Goal: Information Seeking & Learning: Learn about a topic

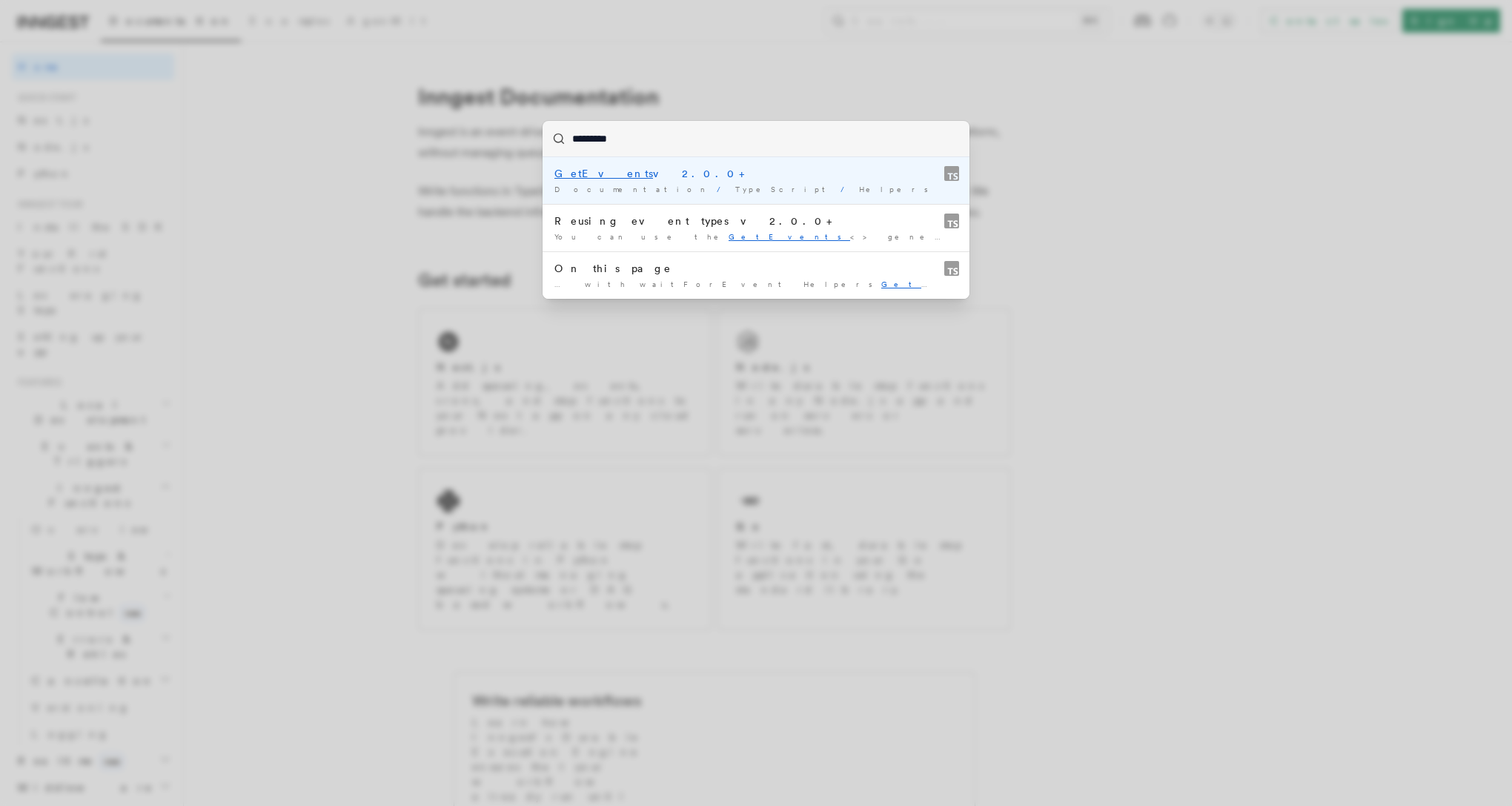
type input "********"
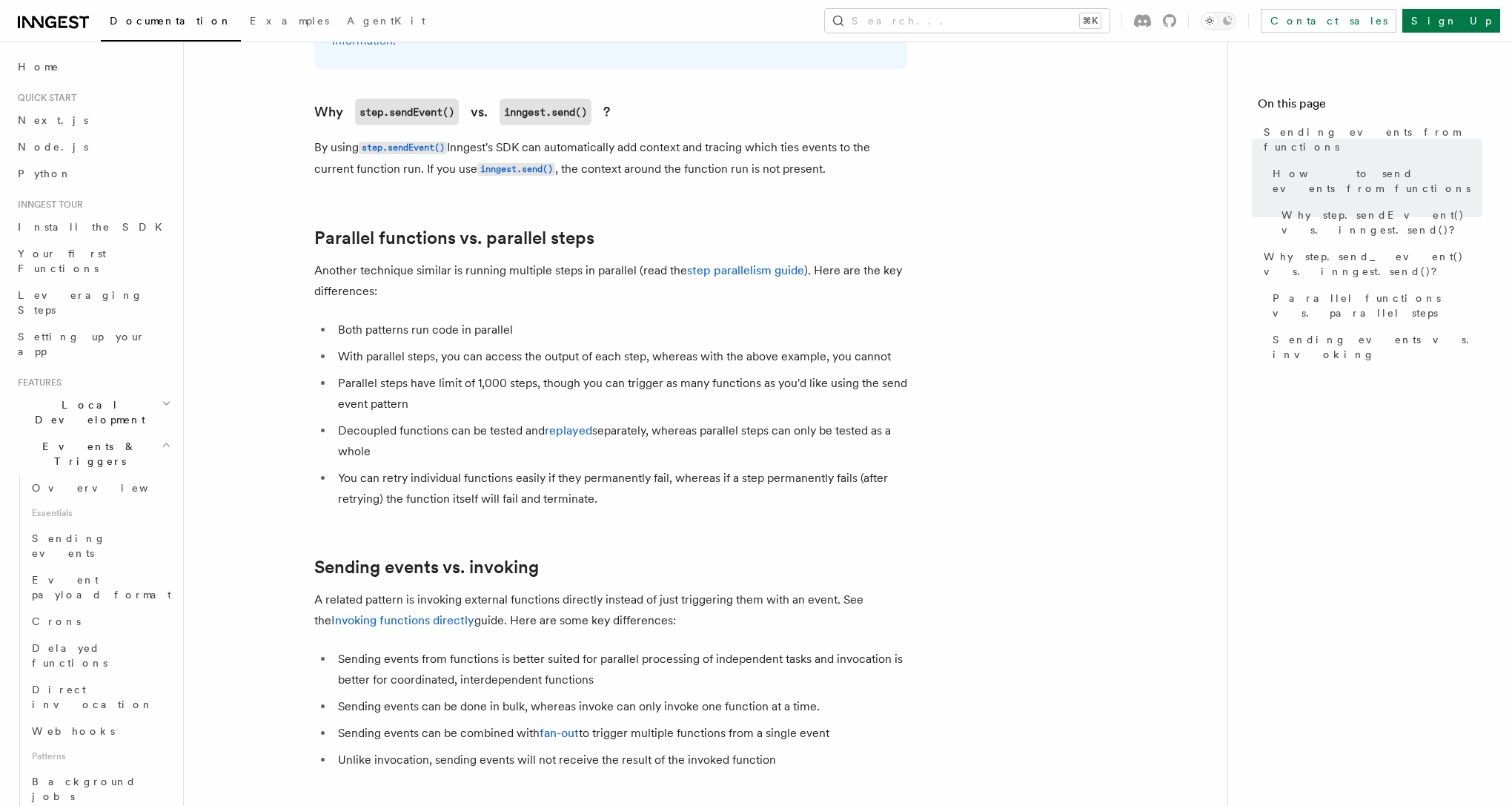
scroll to position [1635, 0]
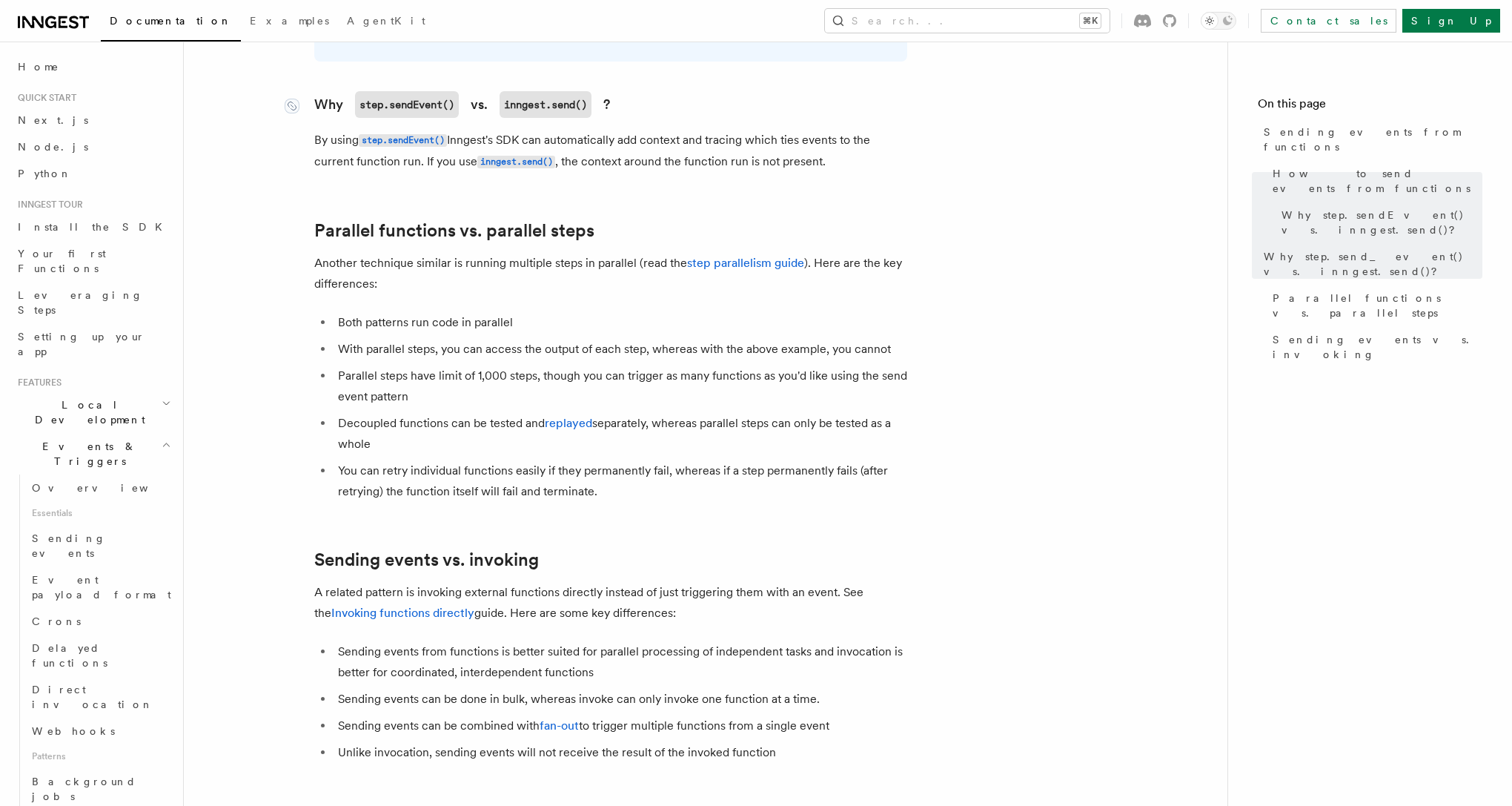
click at [407, 91] on code "step.sendEvent()" at bounding box center [407, 105] width 104 height 27
click at [413, 91] on code "step.sendEvent()" at bounding box center [407, 105] width 104 height 27
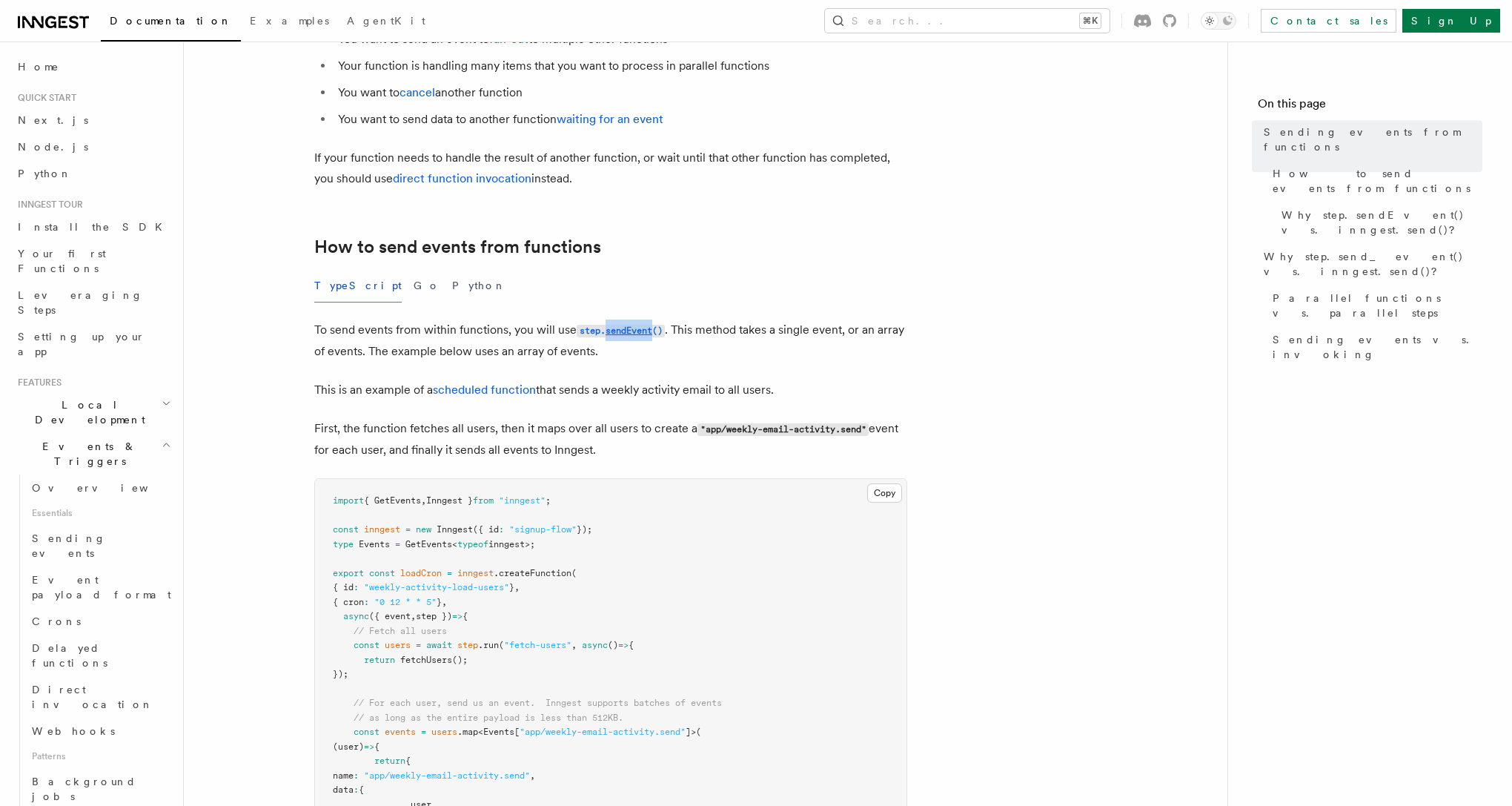
scroll to position [187, 0]
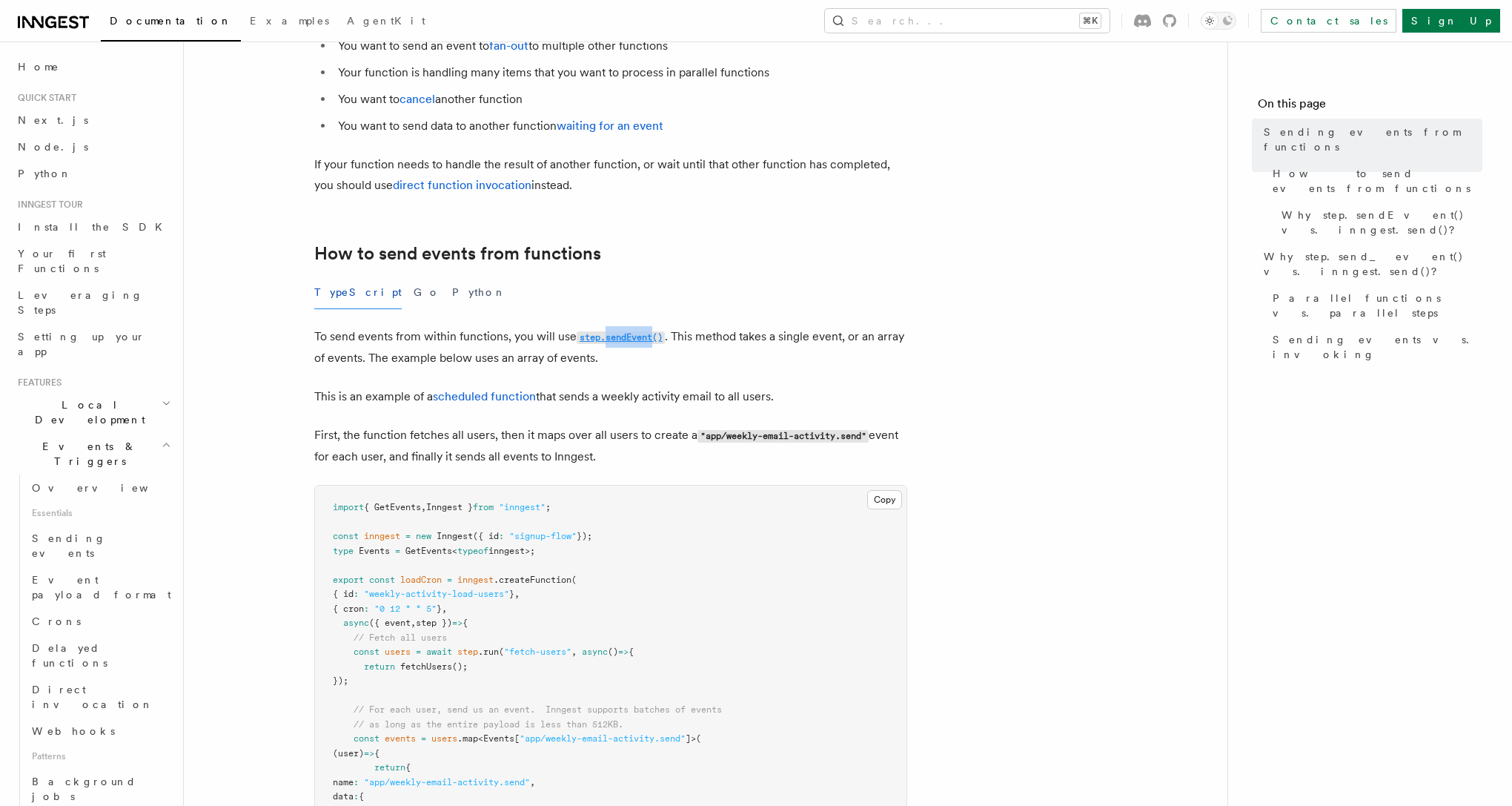
click at [648, 342] on code "step.sendEvent()" at bounding box center [620, 337] width 88 height 12
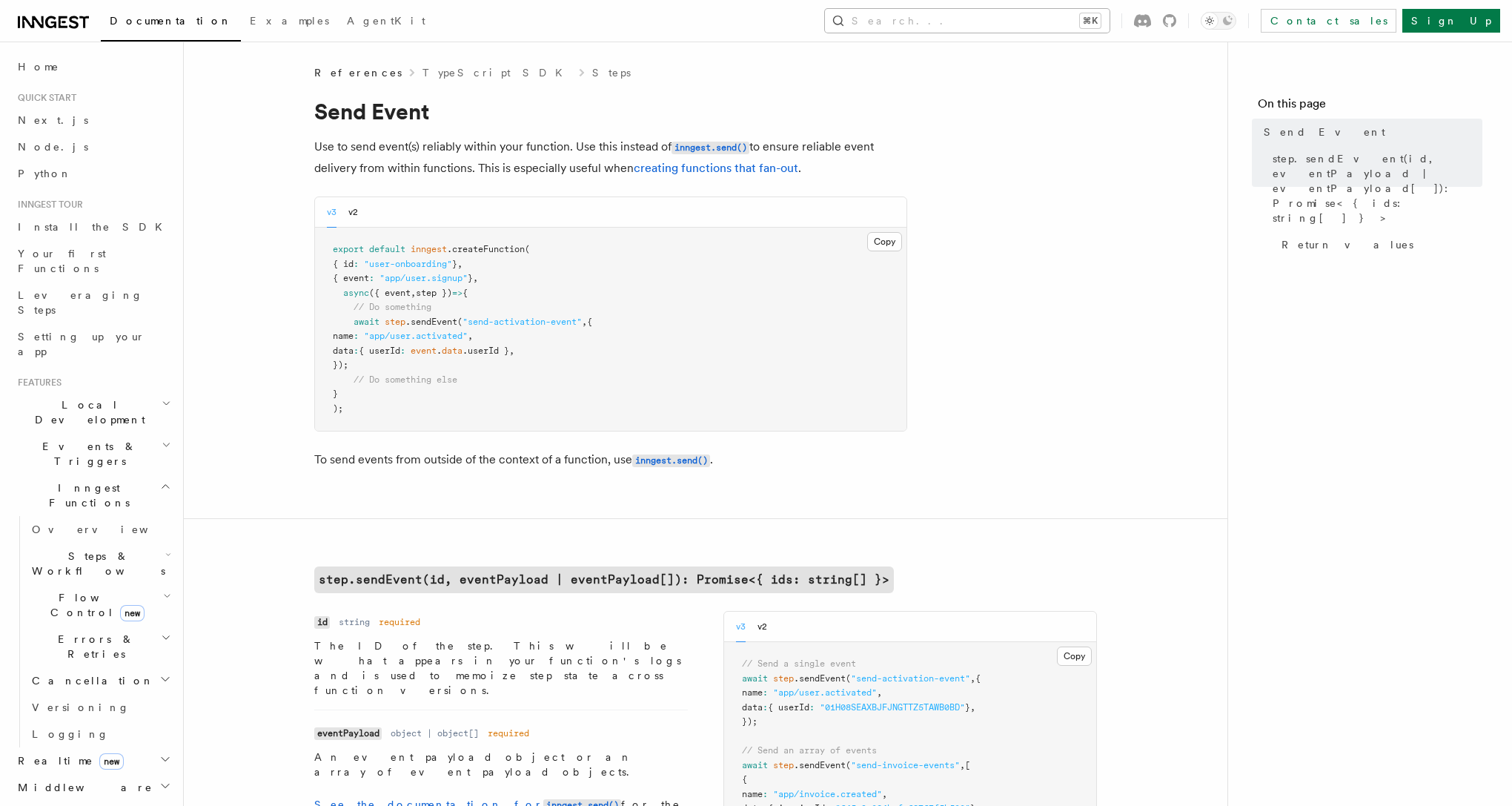
click at [1061, 22] on button "Search... ⌘K" at bounding box center [967, 20] width 284 height 23
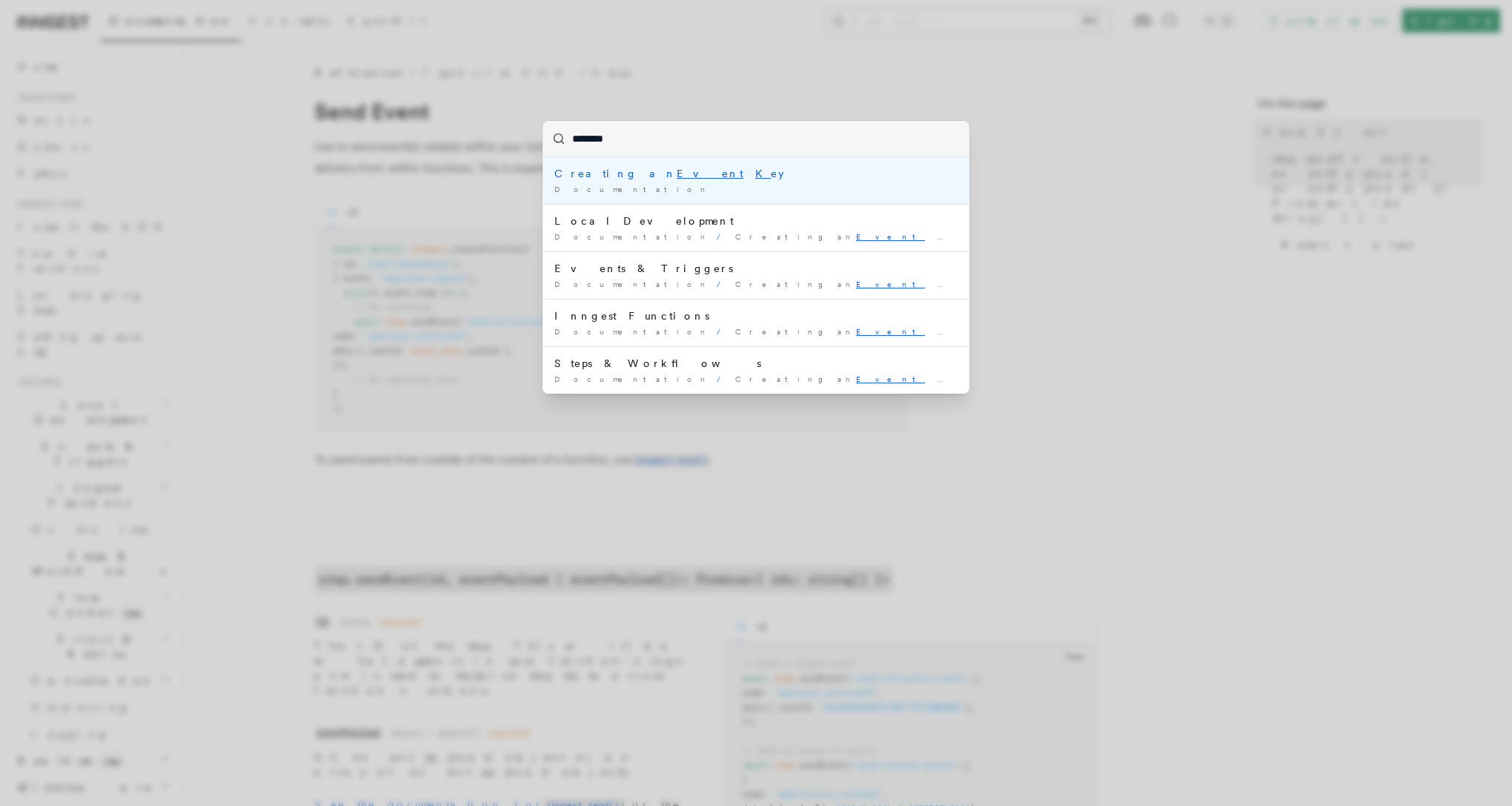
type input "*********"
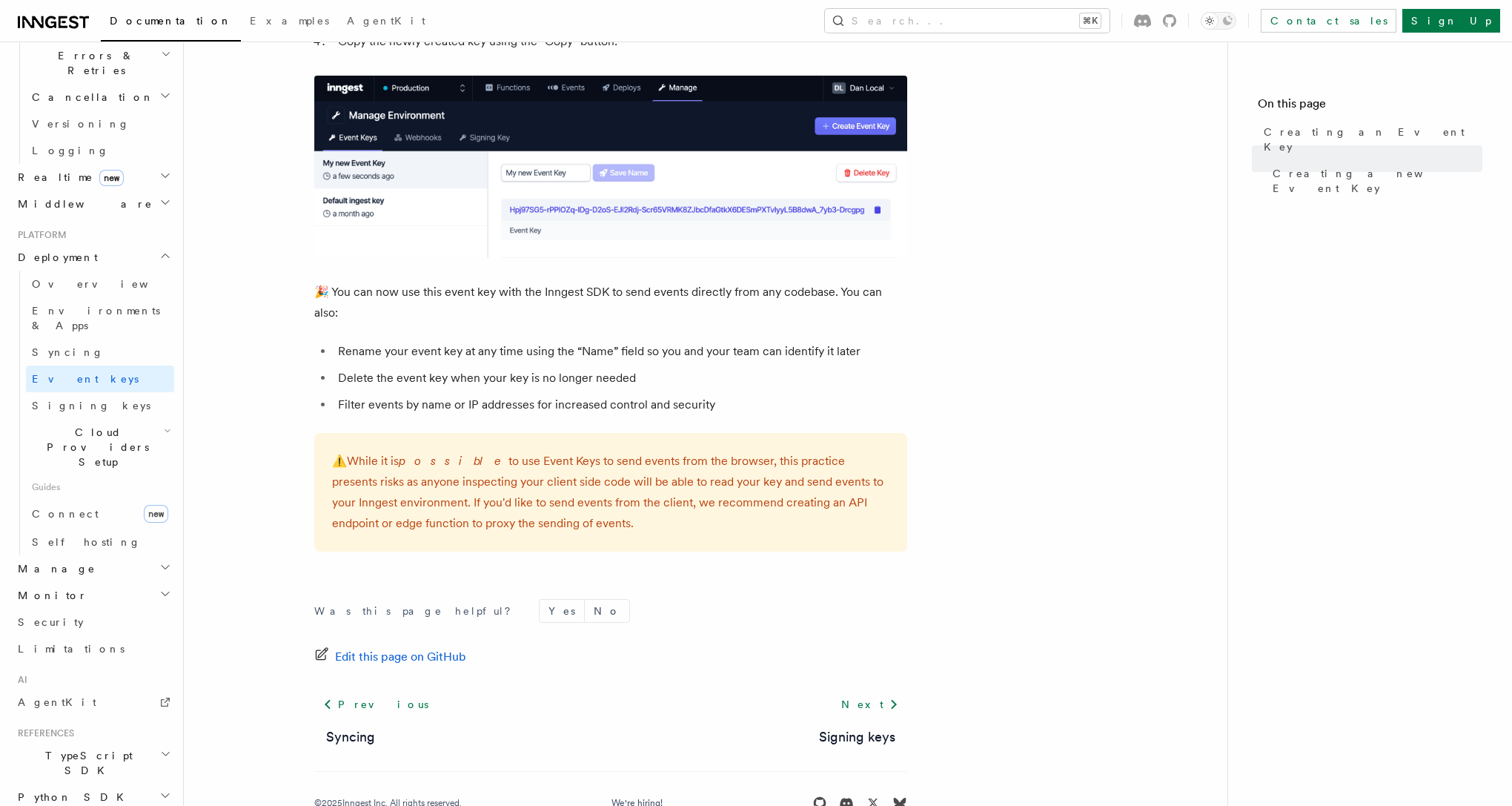
scroll to position [620, 0]
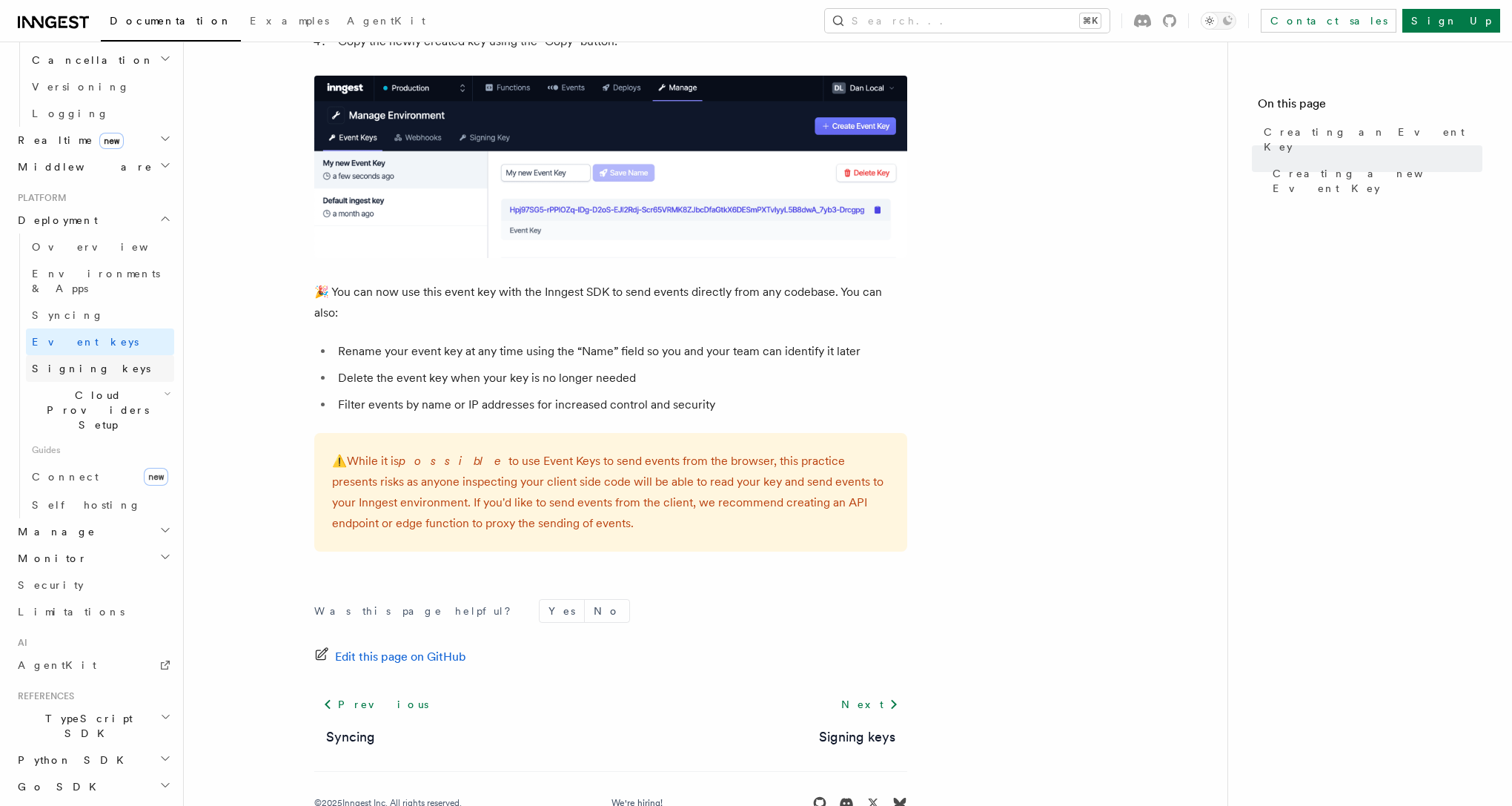
click at [122, 355] on link "Signing keys" at bounding box center [100, 369] width 148 height 27
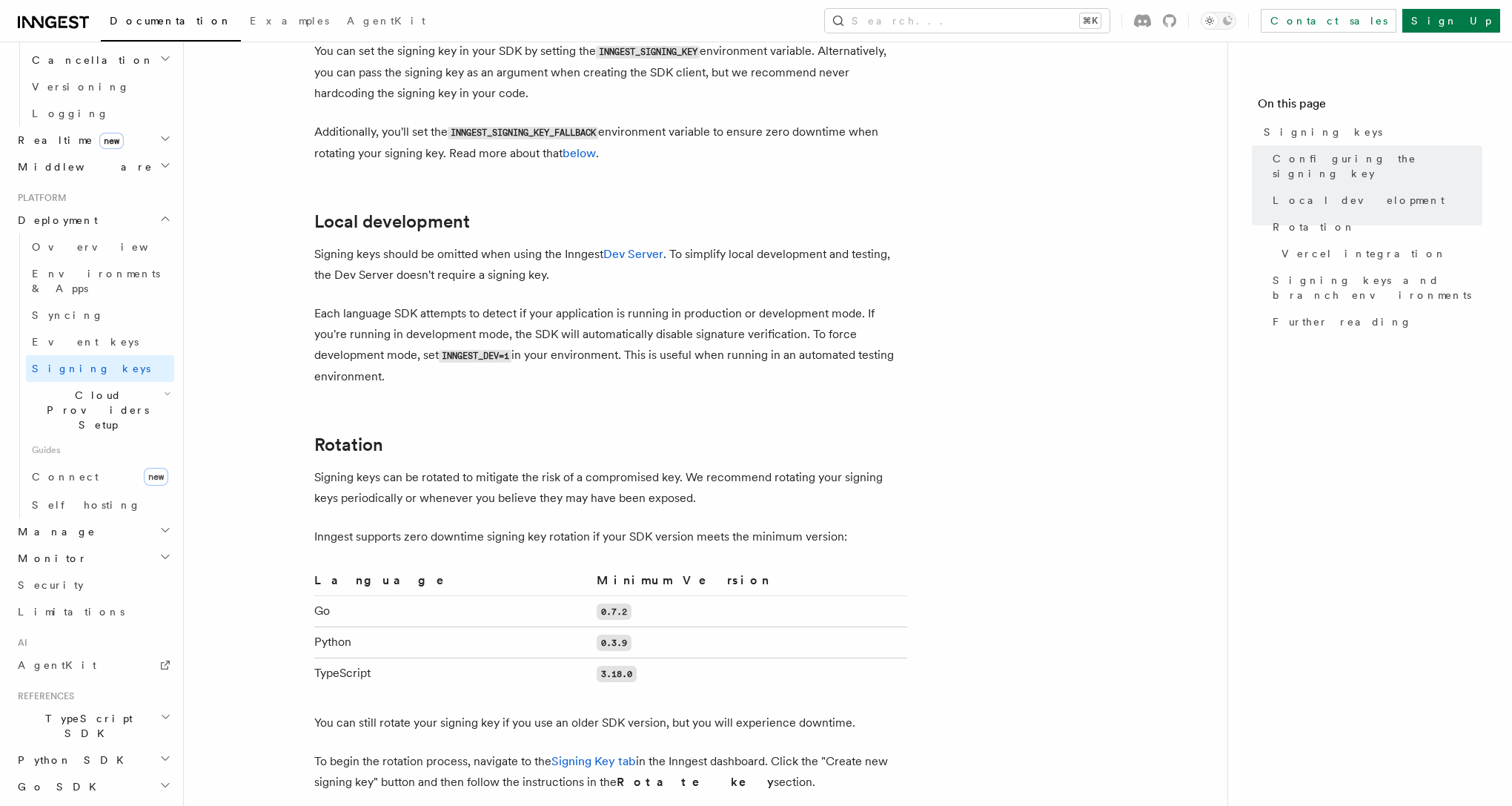
scroll to position [590, 0]
click at [95, 329] on link "Event keys" at bounding box center [100, 342] width 148 height 27
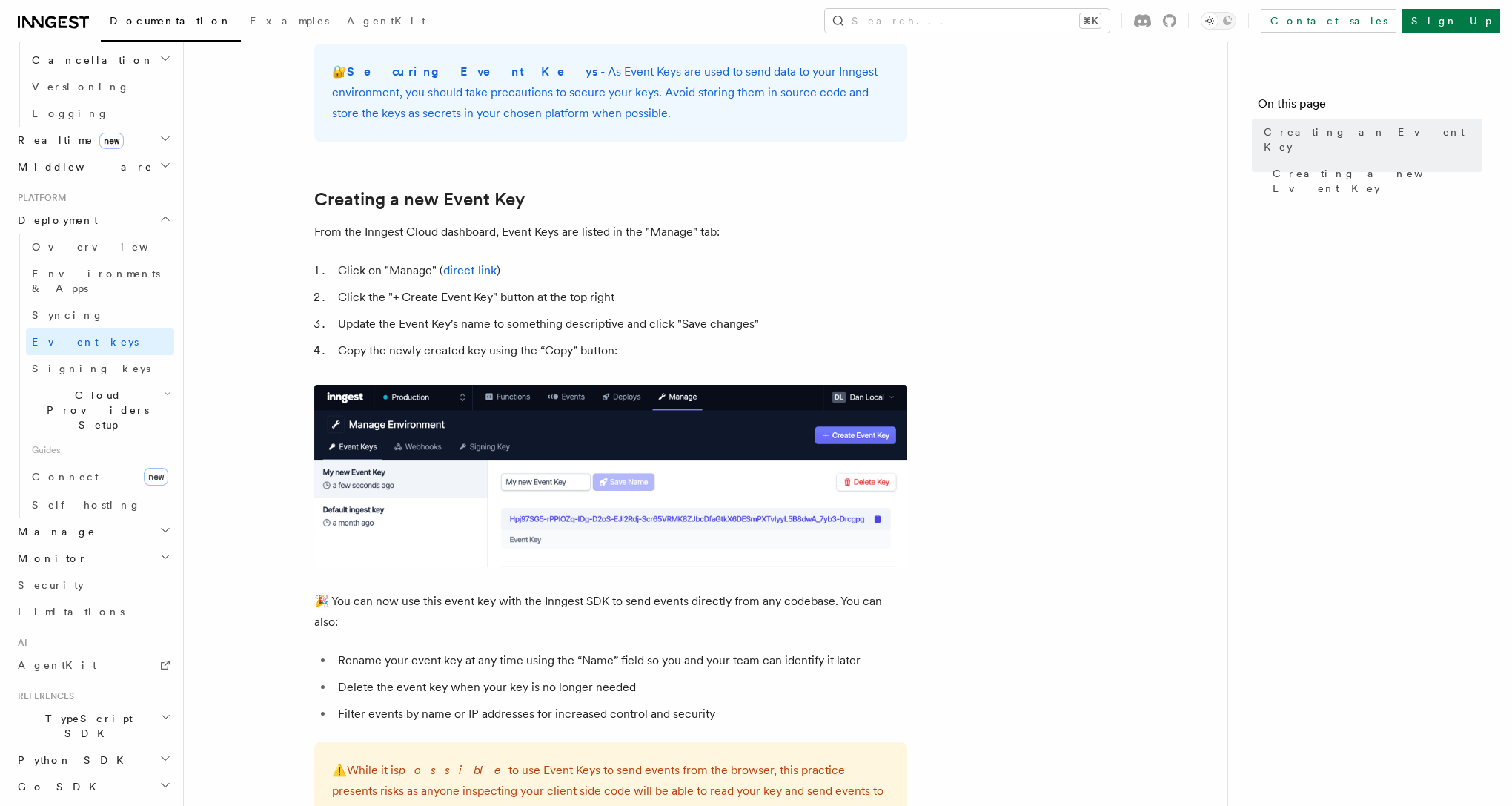
scroll to position [542, 0]
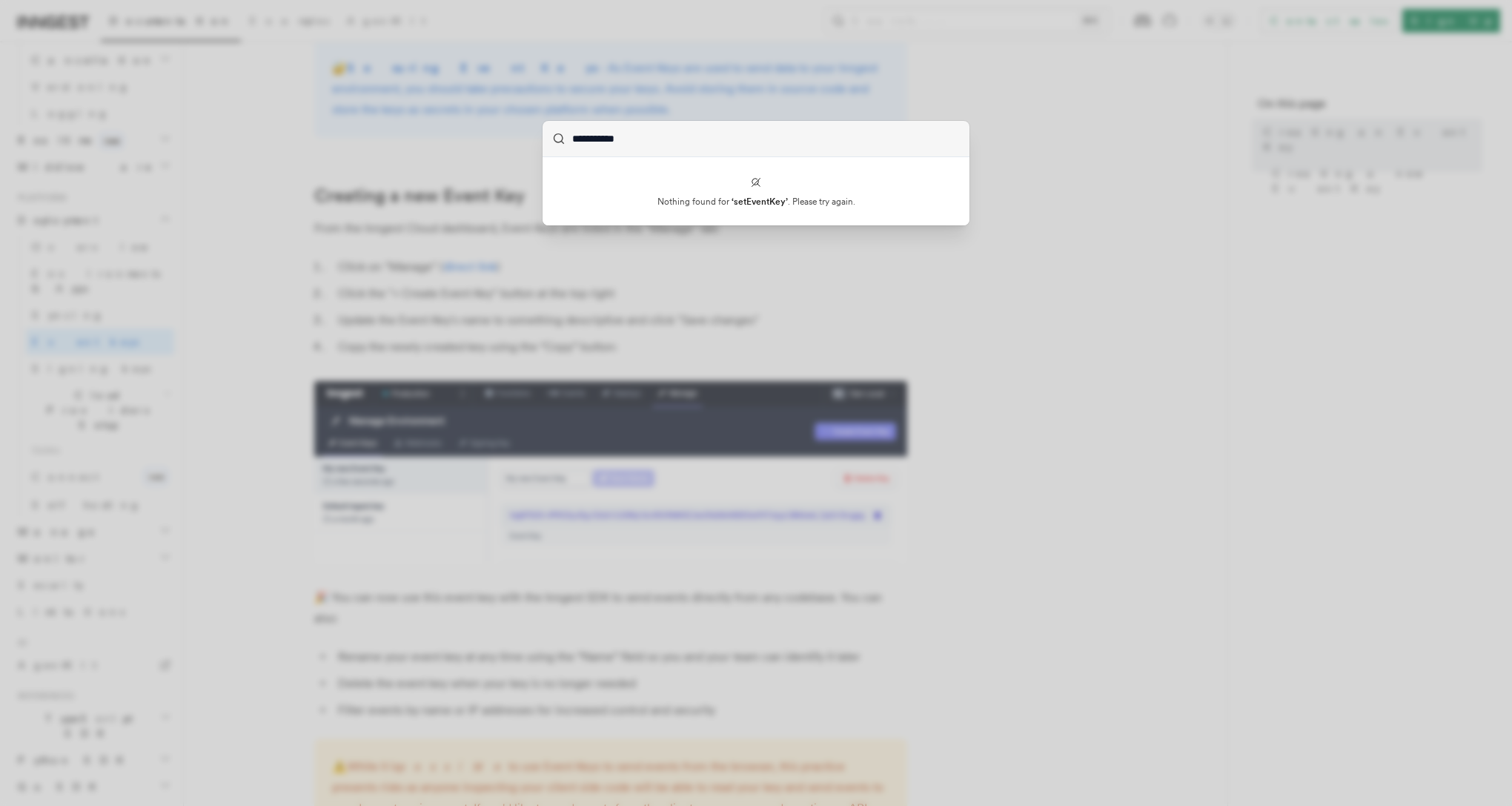
type input "**********"
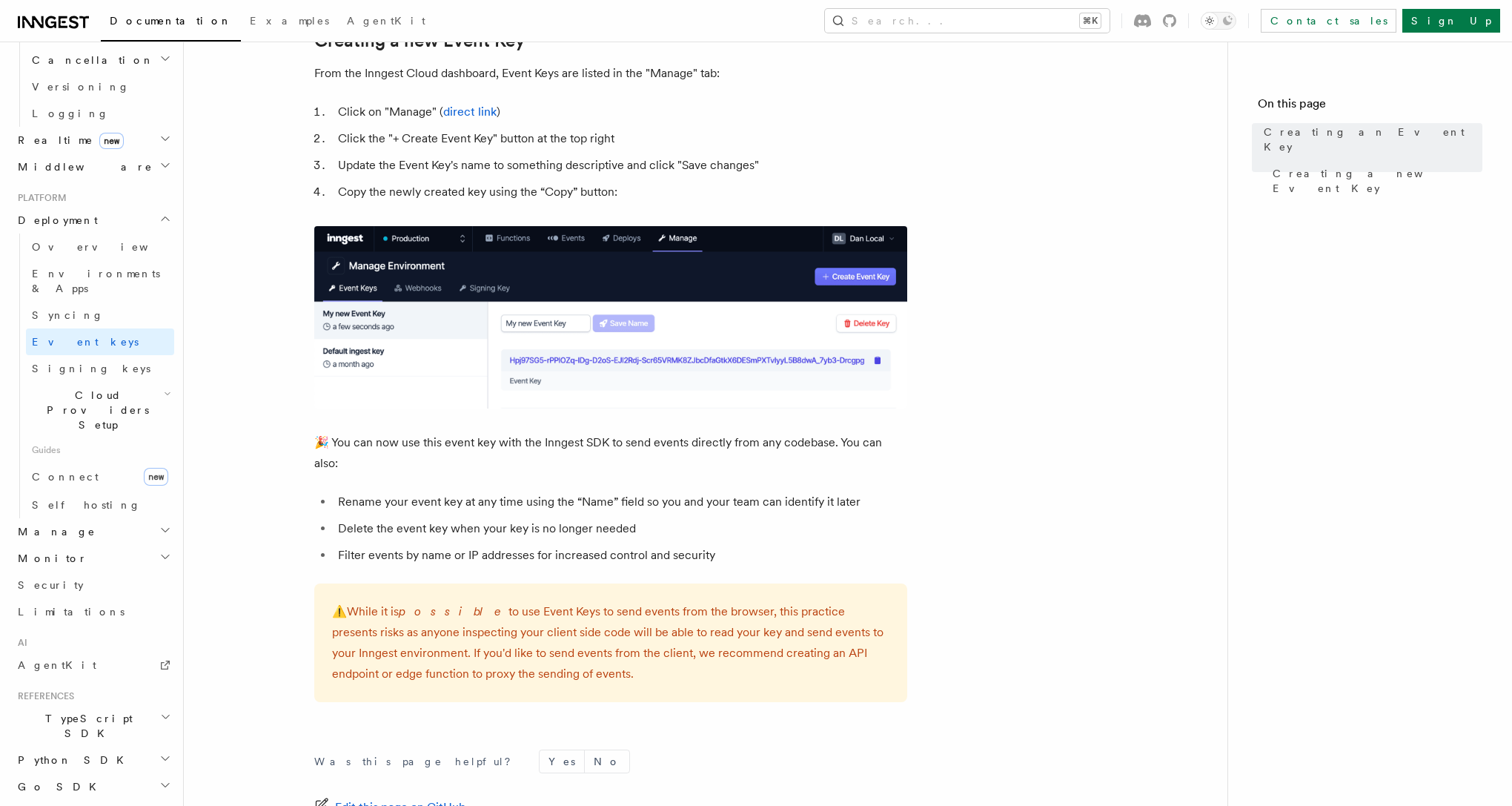
scroll to position [868, 0]
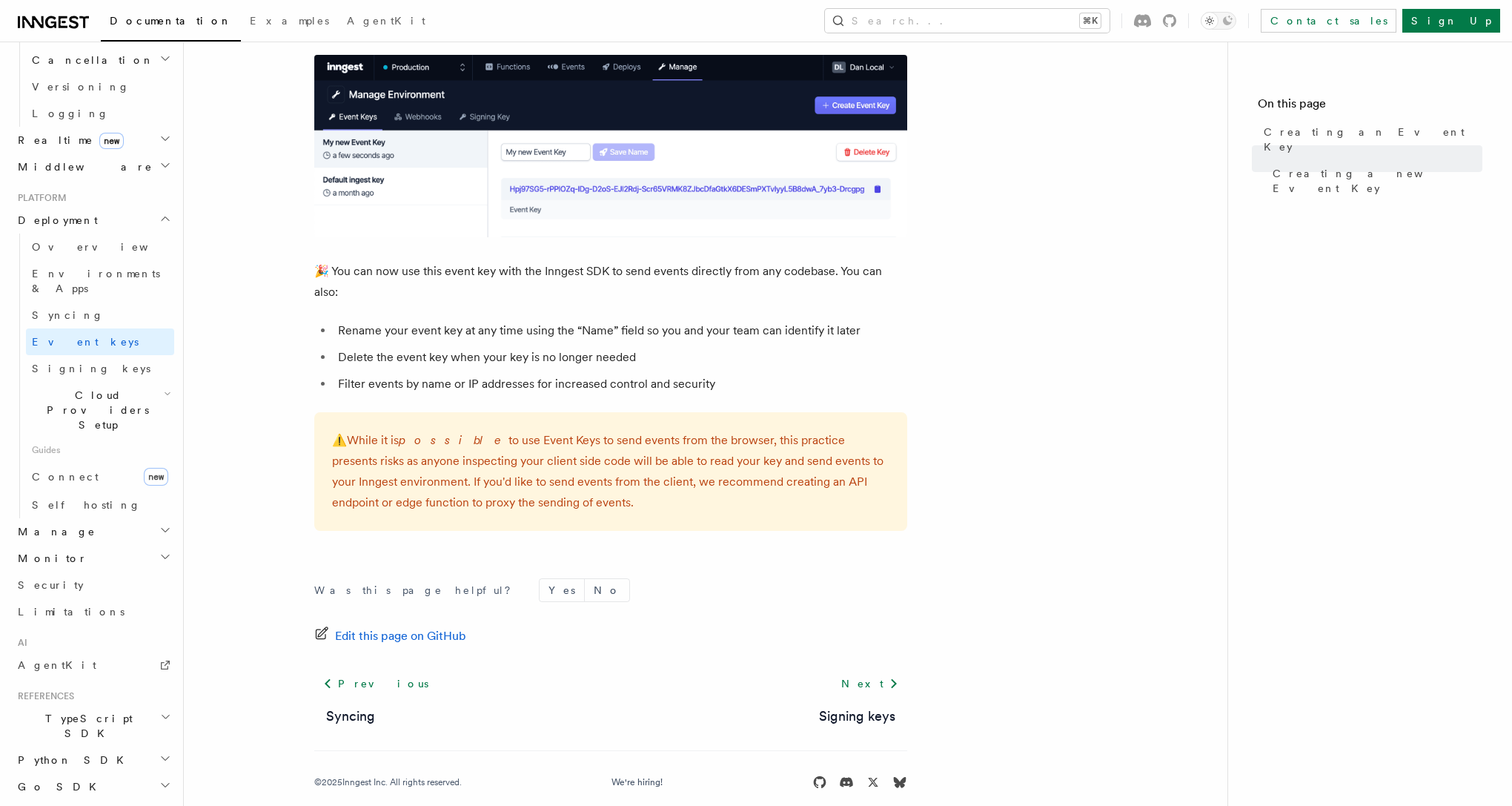
click at [962, 6] on div "Documentation Examples AgentKit Search... ⌘K Contact sales Sign Up" at bounding box center [756, 20] width 1512 height 41
click at [983, 19] on button "Search... ⌘K" at bounding box center [967, 20] width 284 height 23
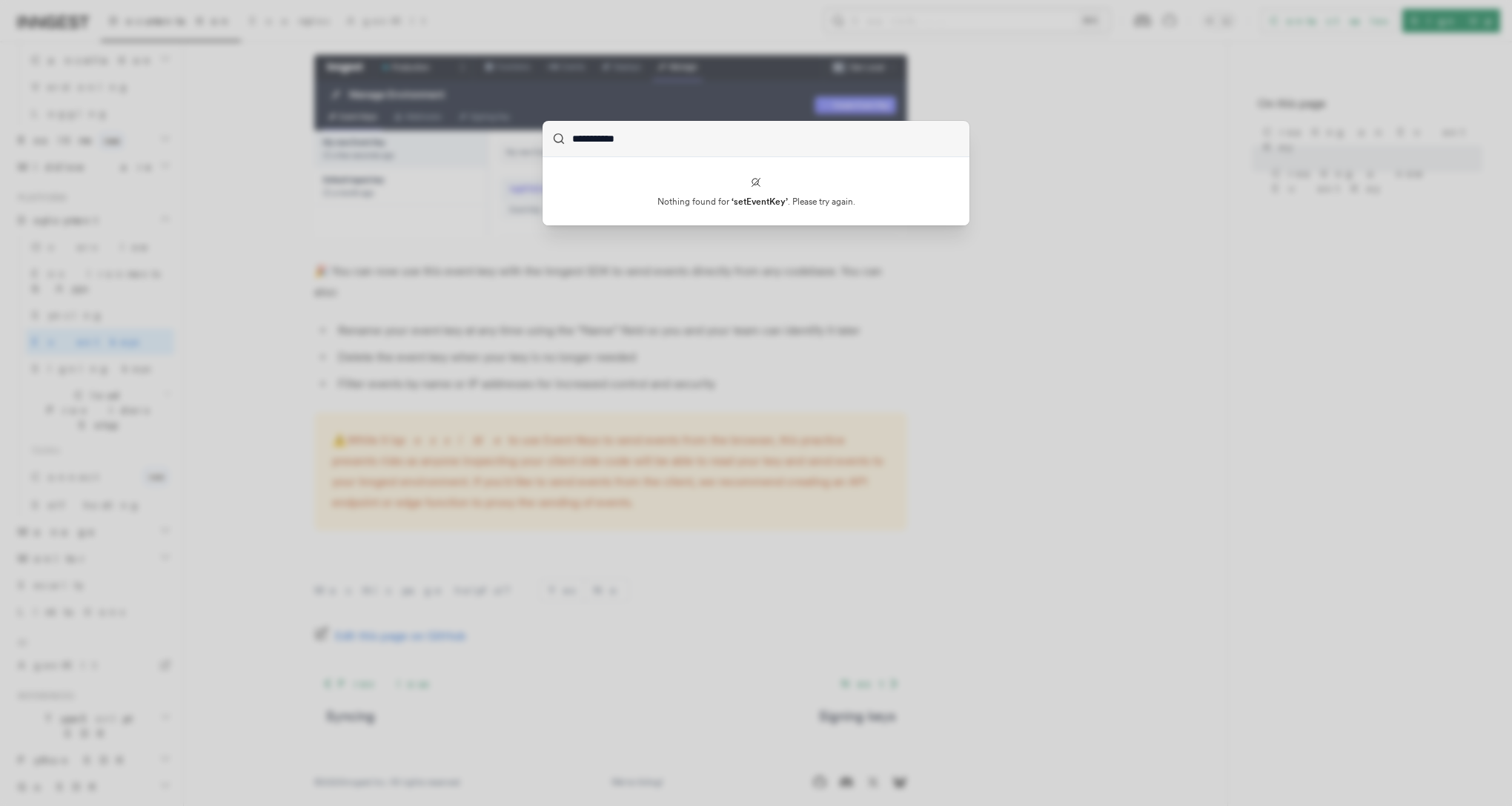
type input "**********"
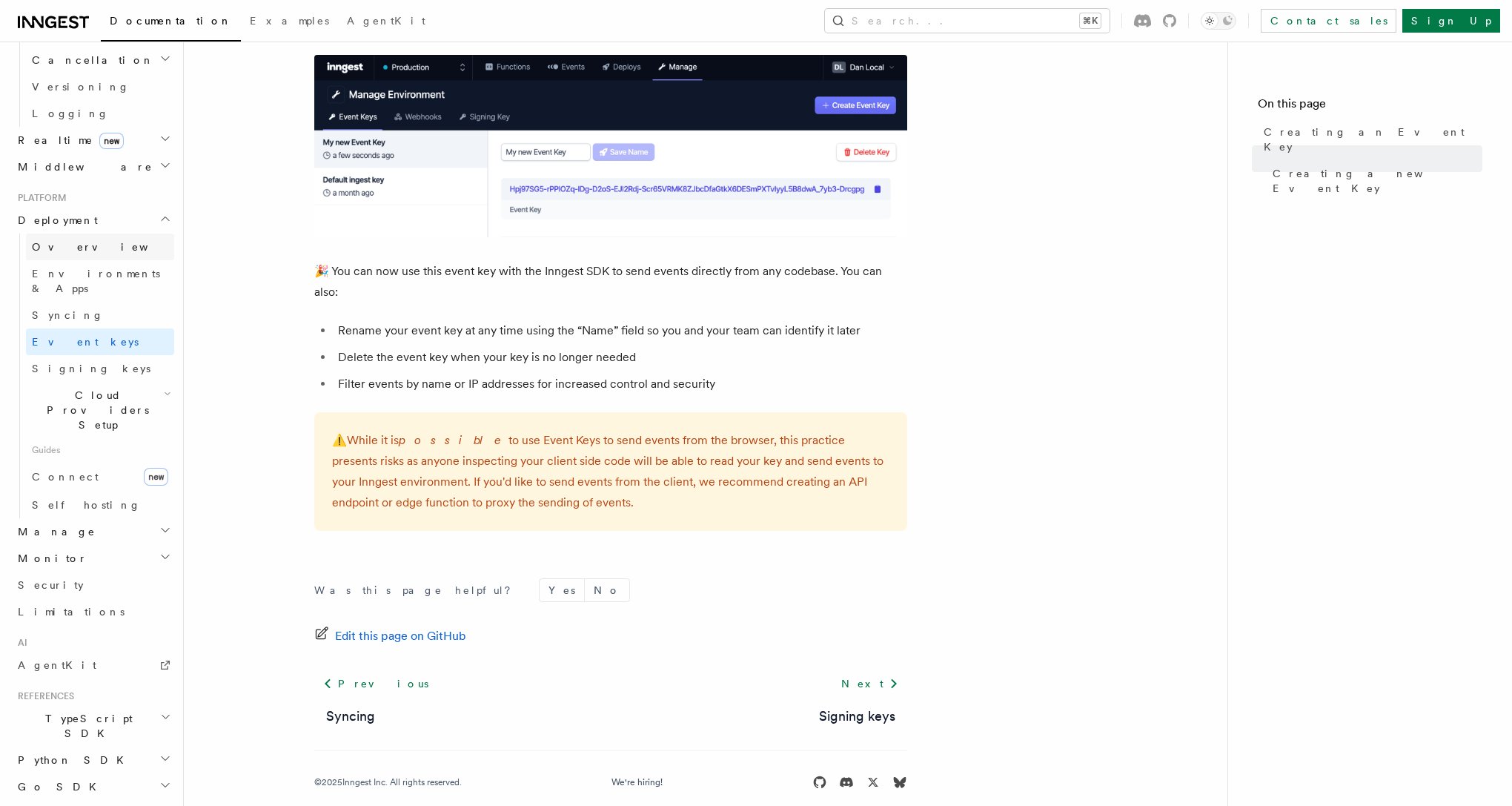
click at [108, 234] on link "Overview" at bounding box center [100, 247] width 148 height 27
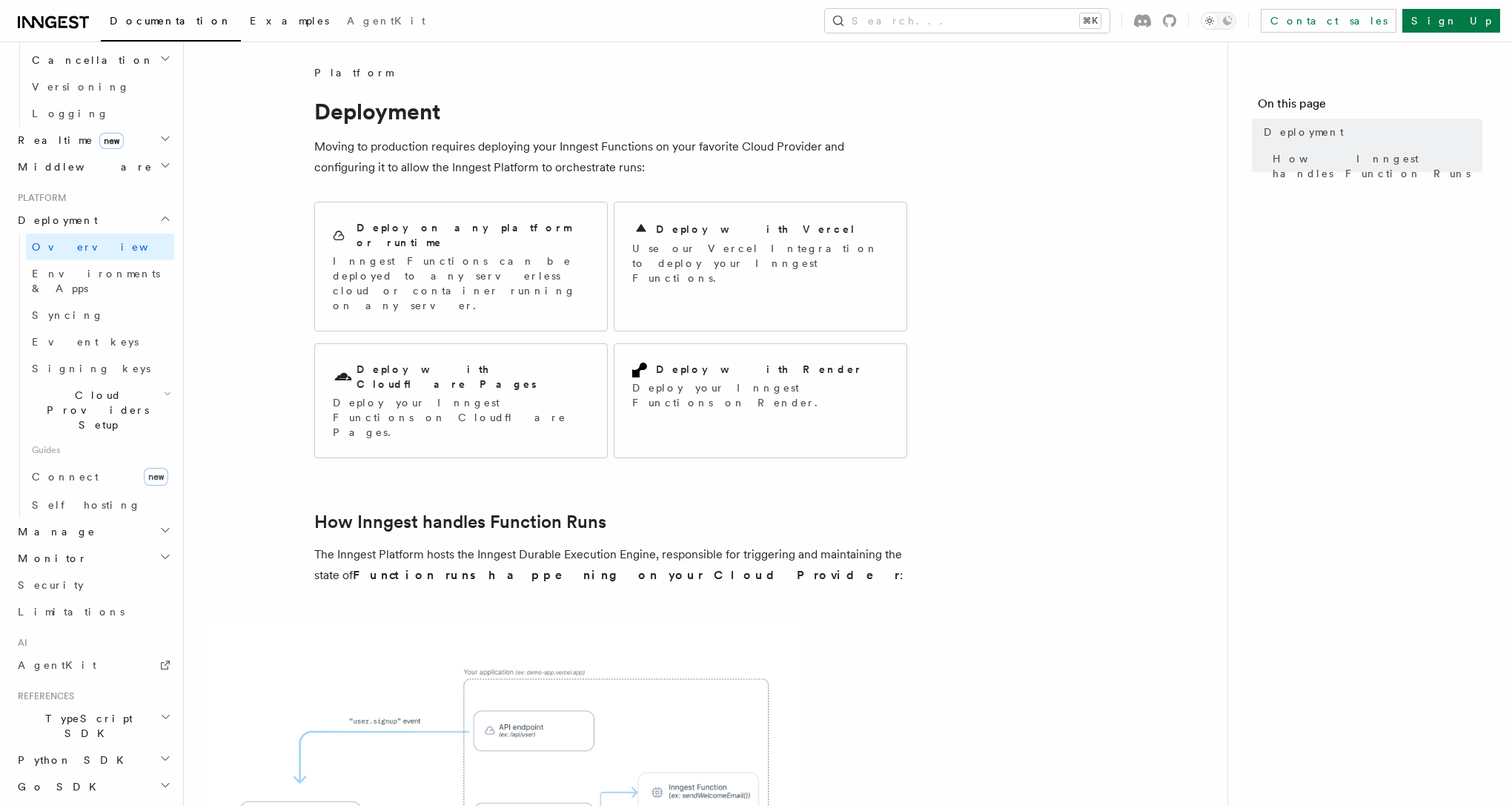
click at [250, 21] on span "Examples" at bounding box center [290, 20] width 80 height 12
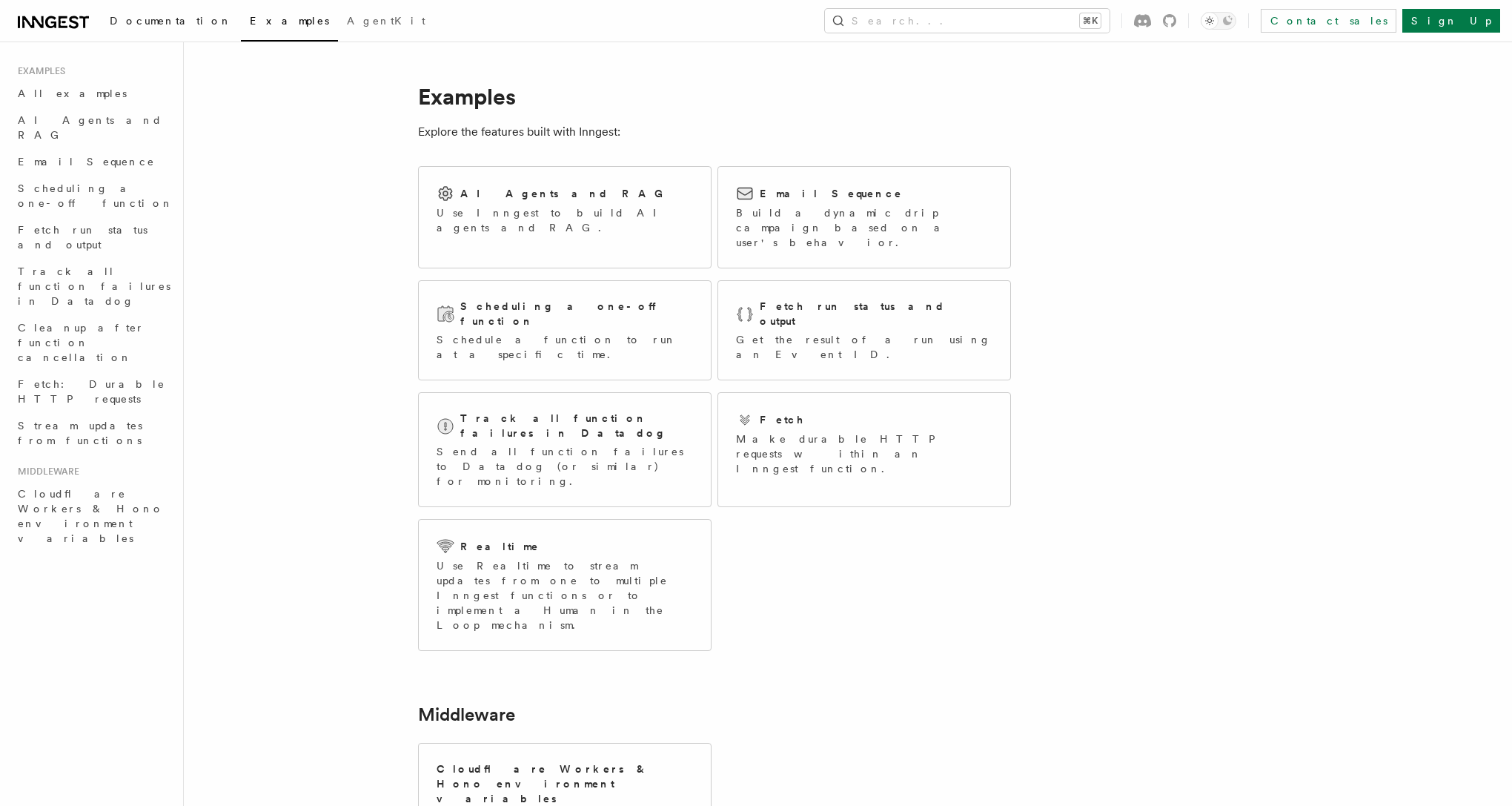
click at [156, 16] on span "Documentation" at bounding box center [170, 20] width 123 height 12
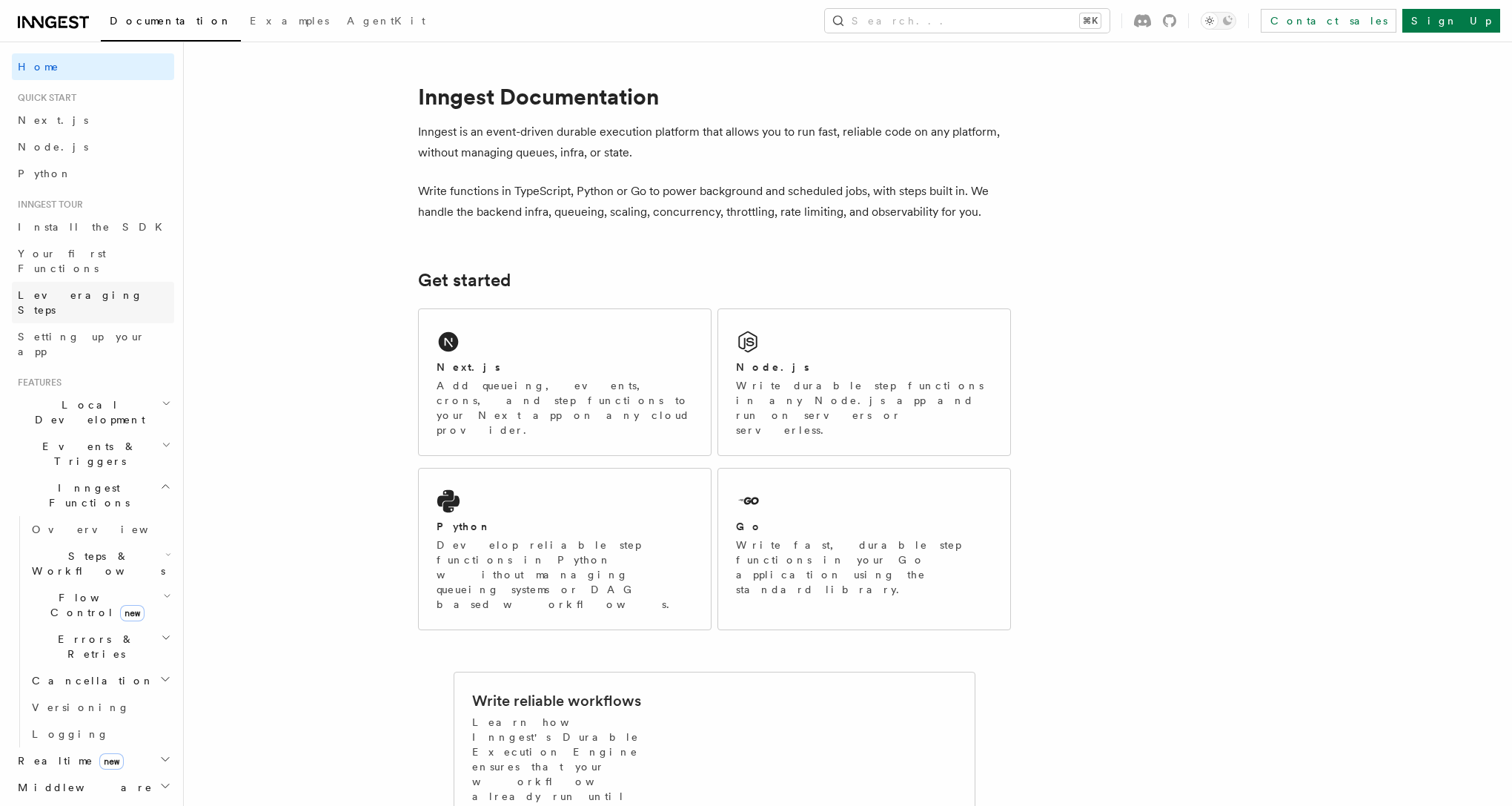
click at [99, 282] on link "Leveraging Steps" at bounding box center [93, 302] width 162 height 41
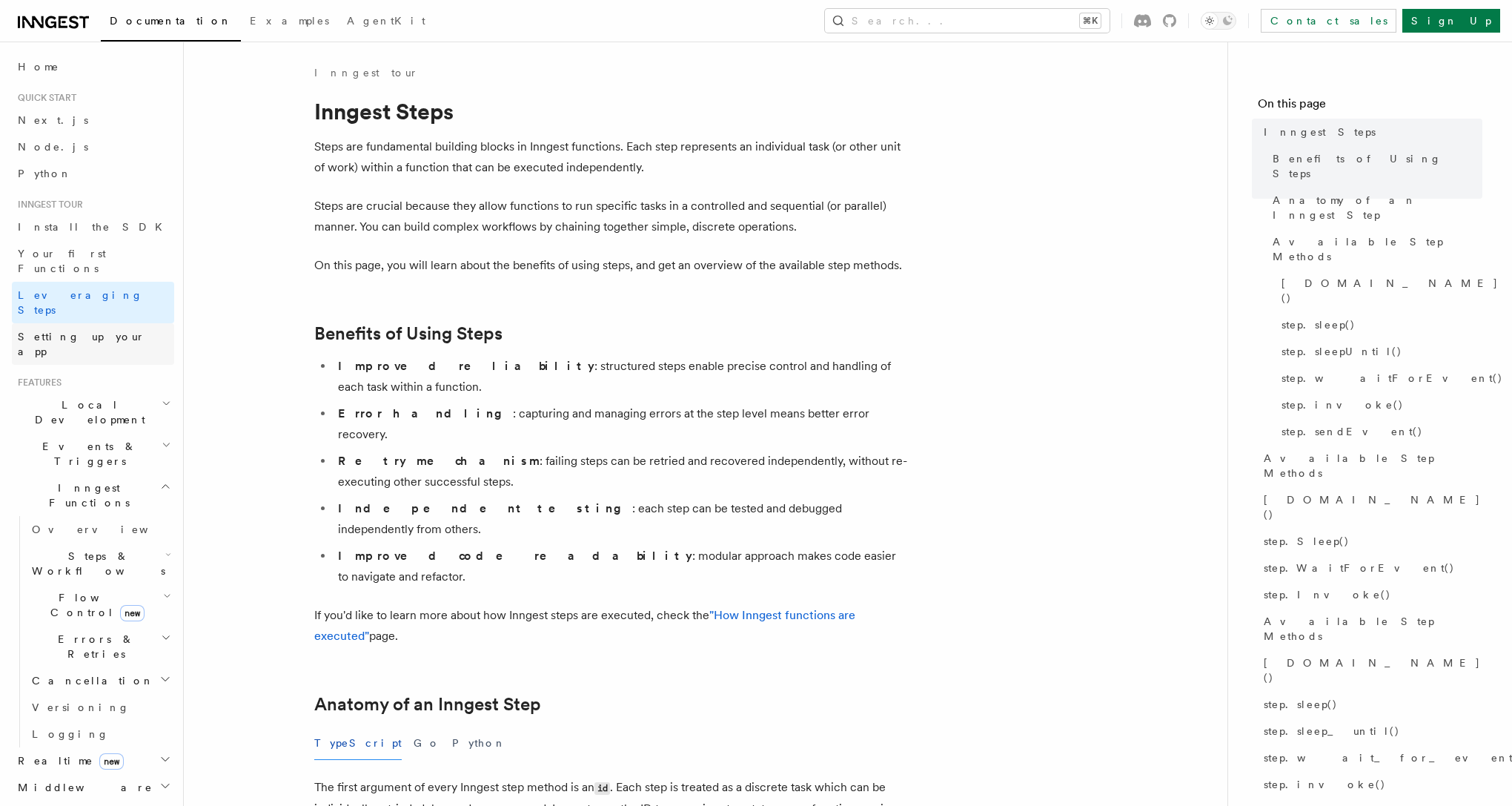
click at [105, 323] on link "Setting up your app" at bounding box center [93, 344] width 162 height 41
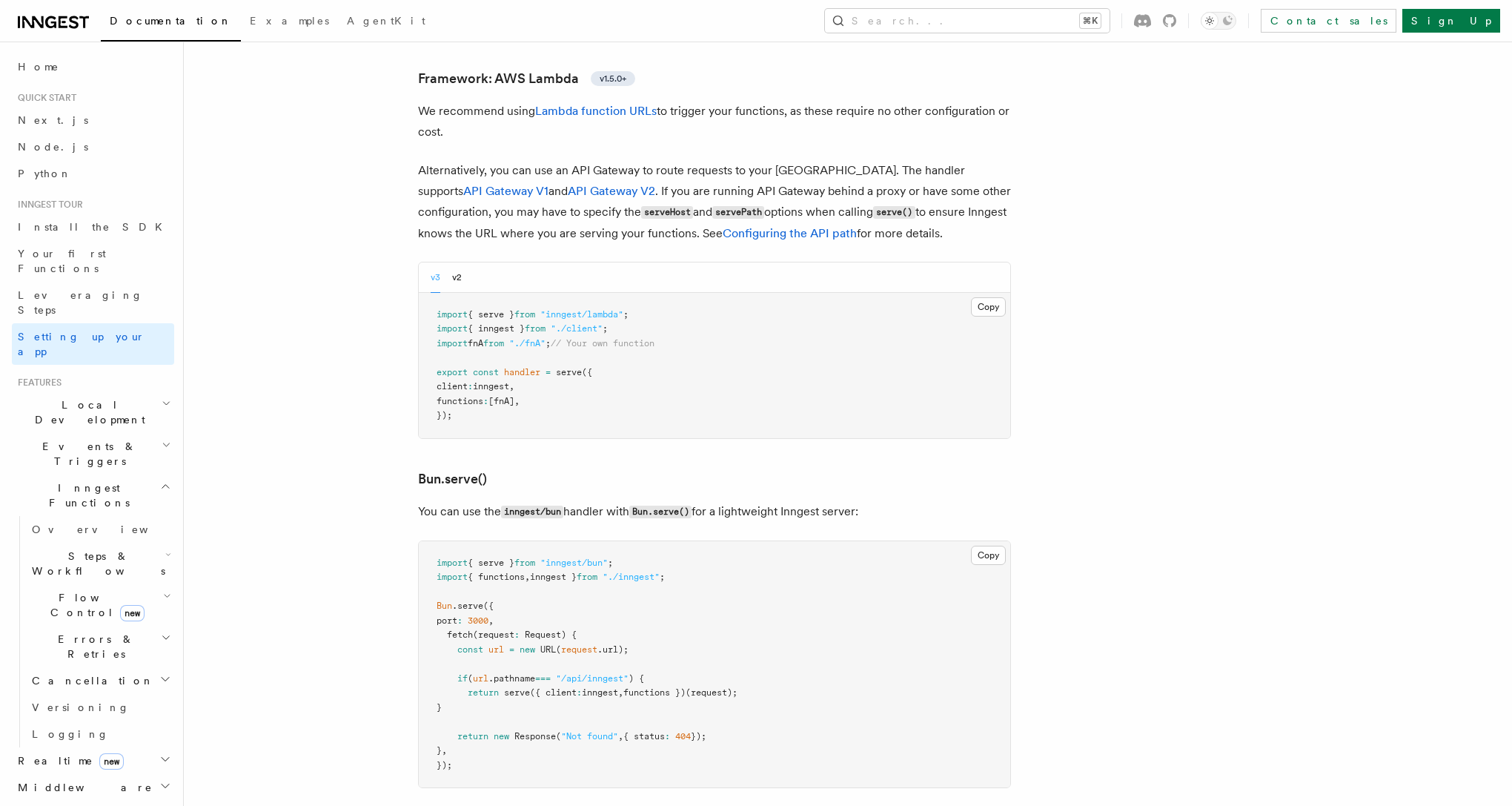
scroll to position [1555, 0]
click at [96, 439] on span "Events & Triggers" at bounding box center [87, 454] width 150 height 30
click at [102, 574] on span "Event payload format" at bounding box center [102, 587] width 139 height 27
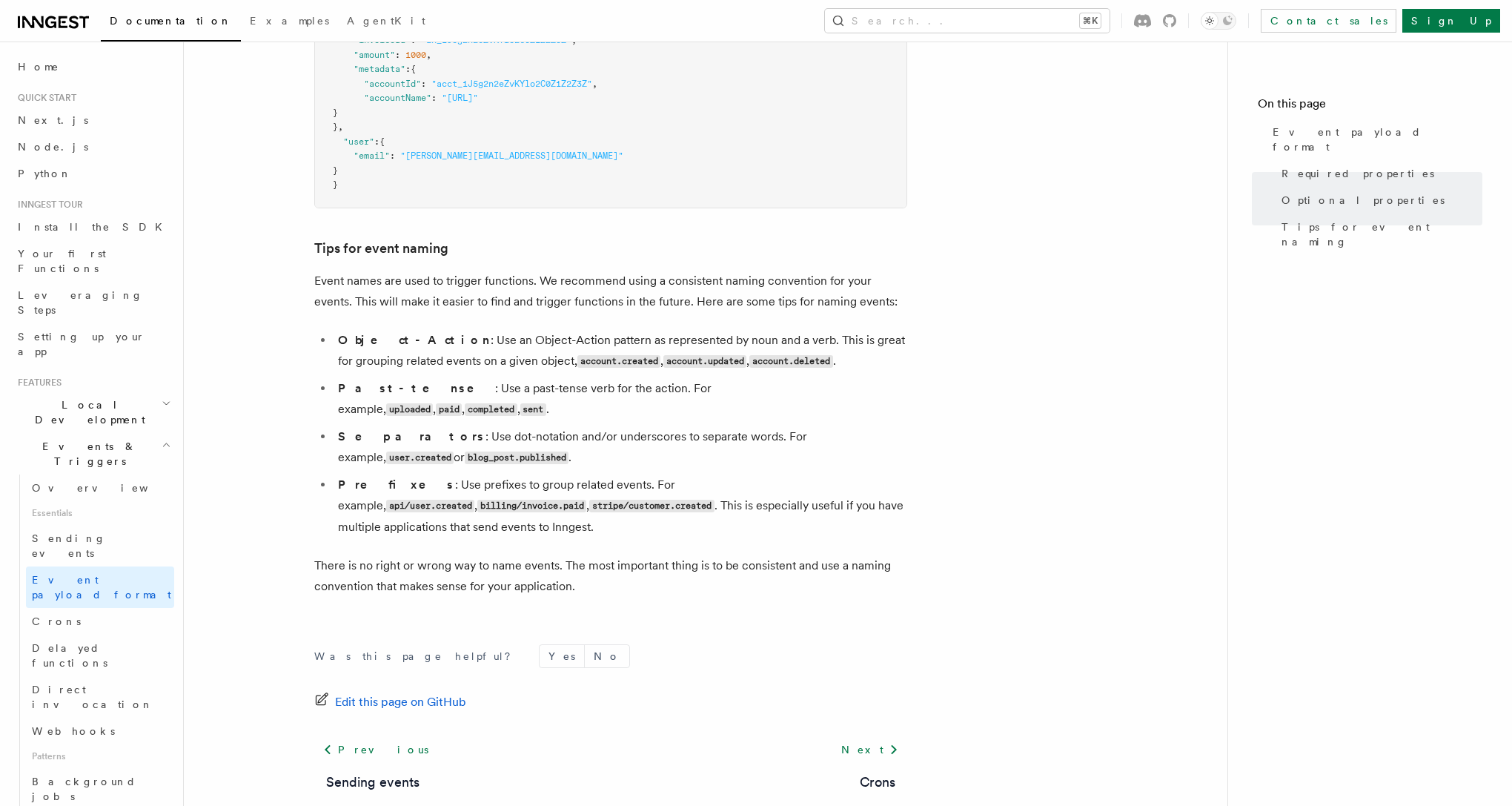
scroll to position [796, 0]
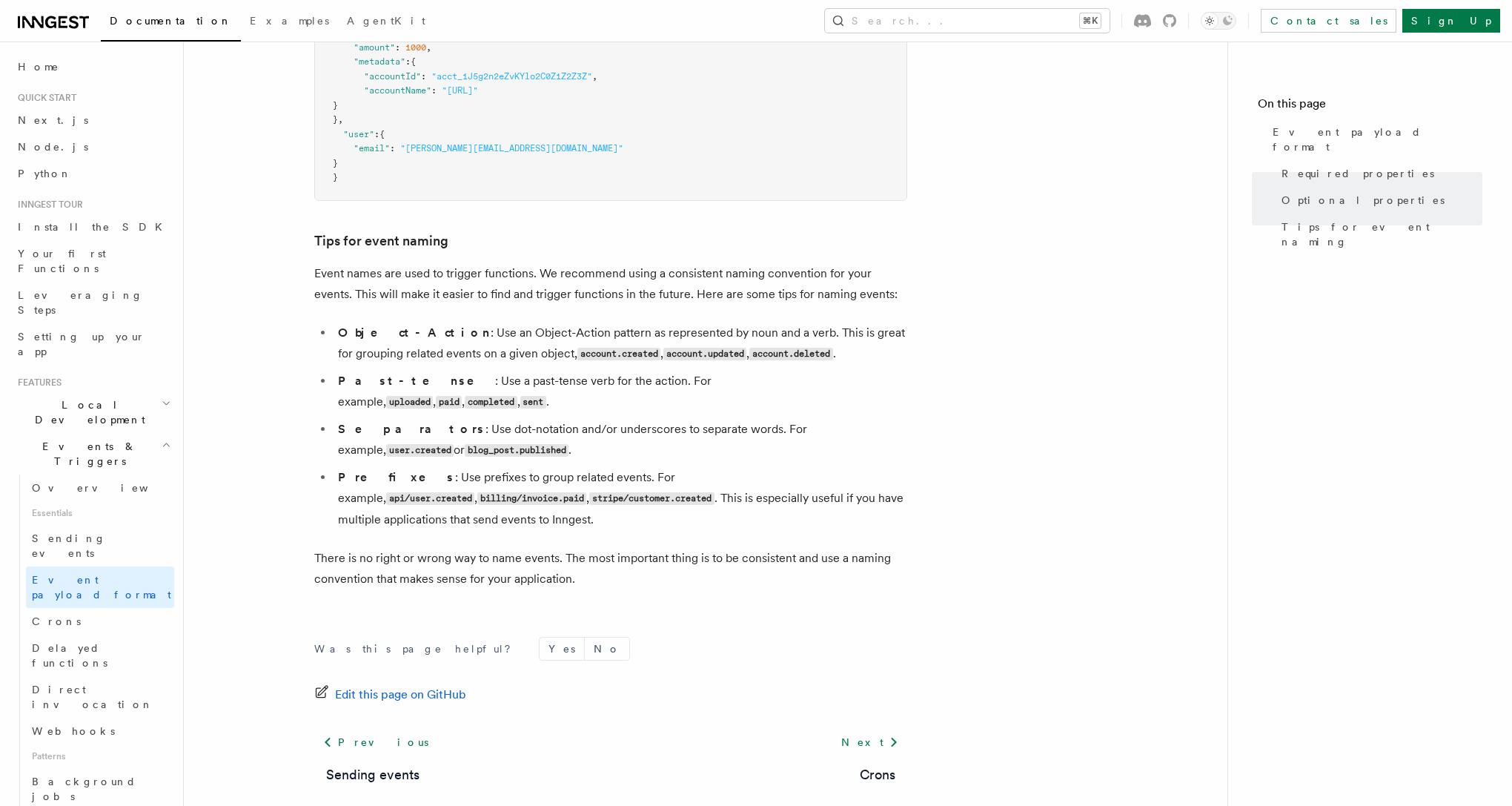
click at [986, 484] on article "Features Events & Triggers Event payload format The event payload is a JSON obj…" at bounding box center [706, 77] width 997 height 1614
